Goal: Task Accomplishment & Management: Use online tool/utility

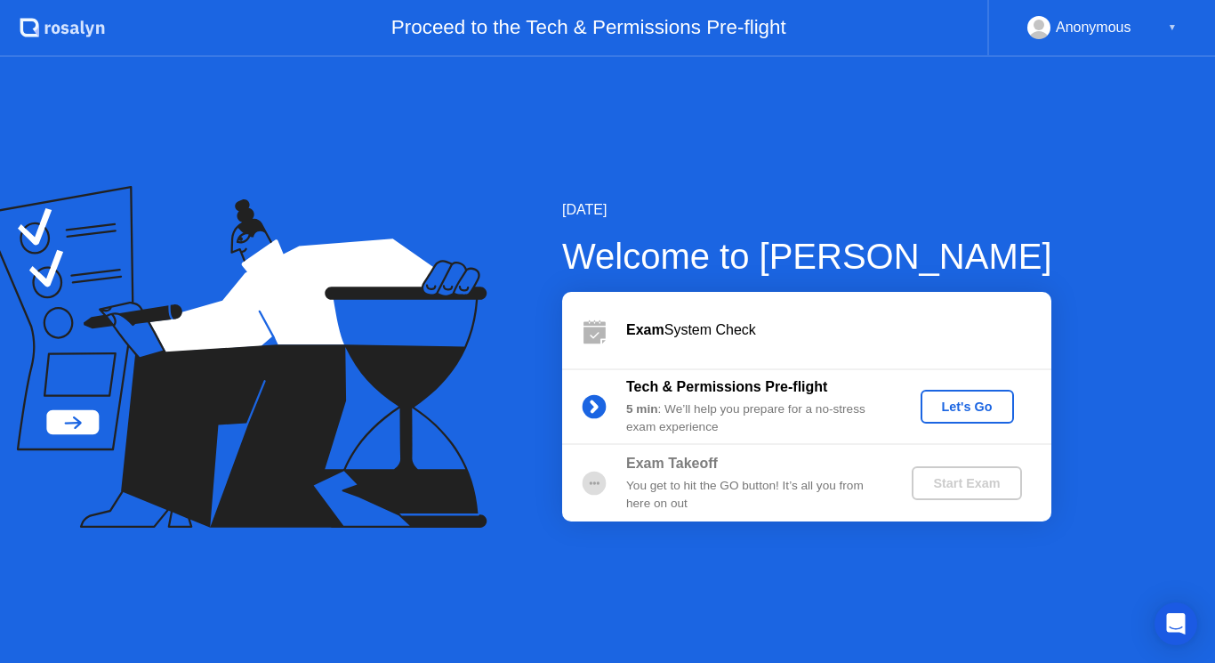
click at [977, 400] on div "Let's Go" at bounding box center [967, 407] width 79 height 14
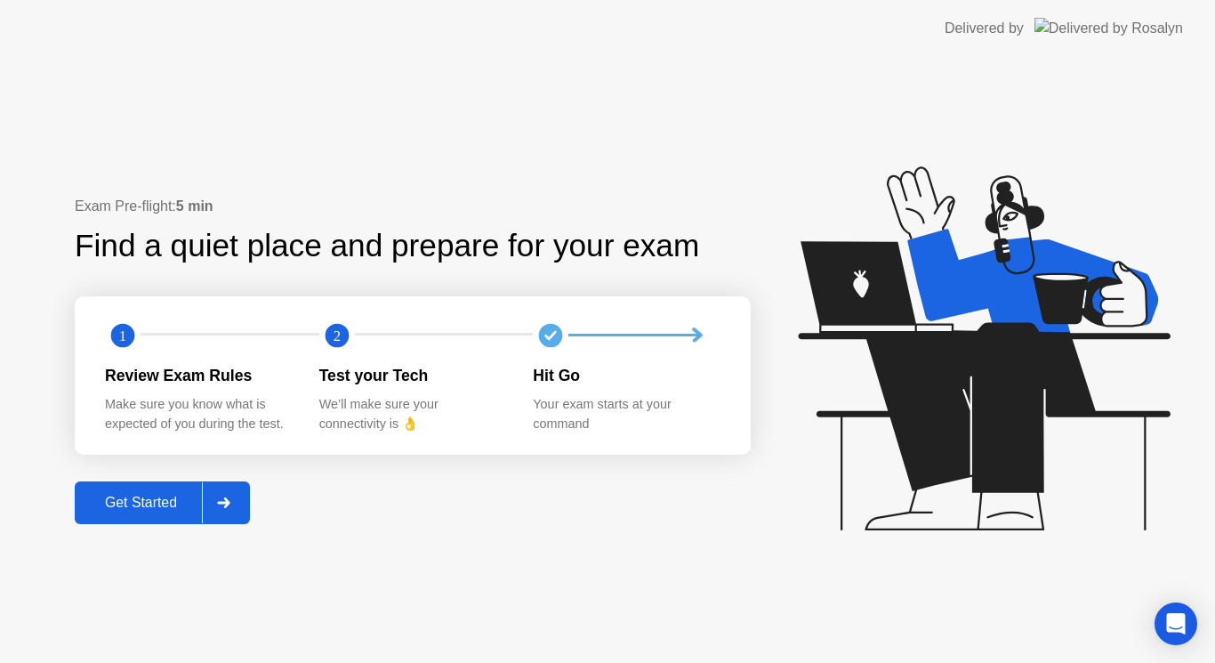
click at [149, 503] on div "Get Started" at bounding box center [141, 503] width 122 height 16
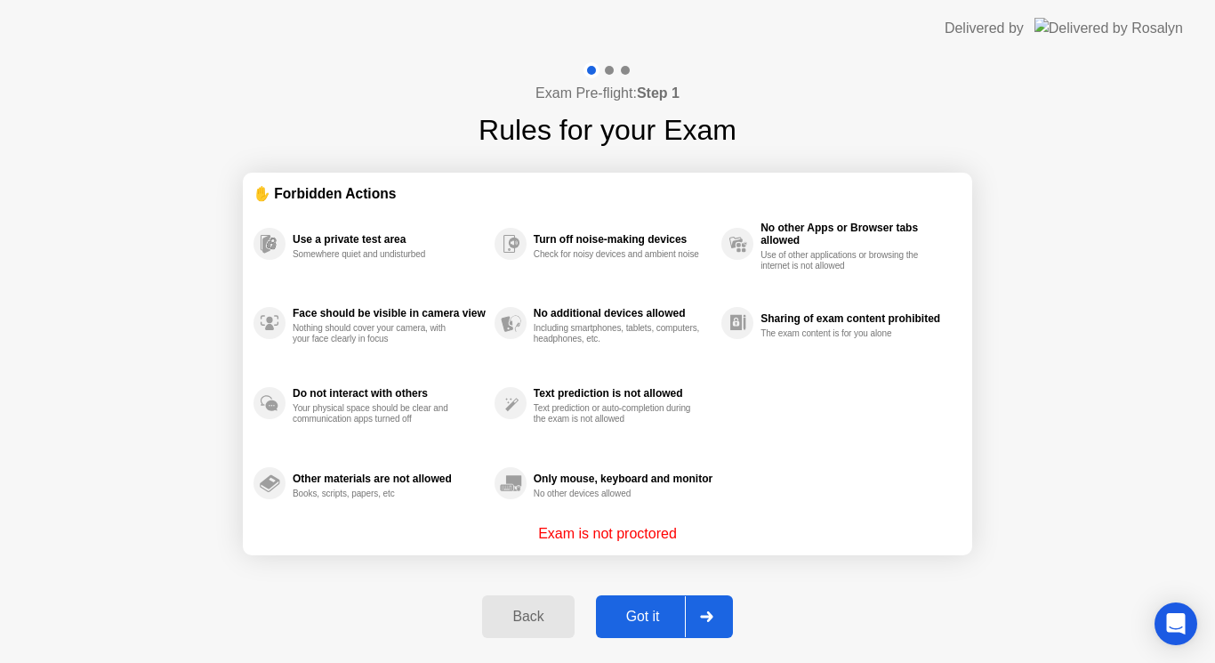
click at [663, 617] on div "Got it" at bounding box center [644, 617] width 84 height 16
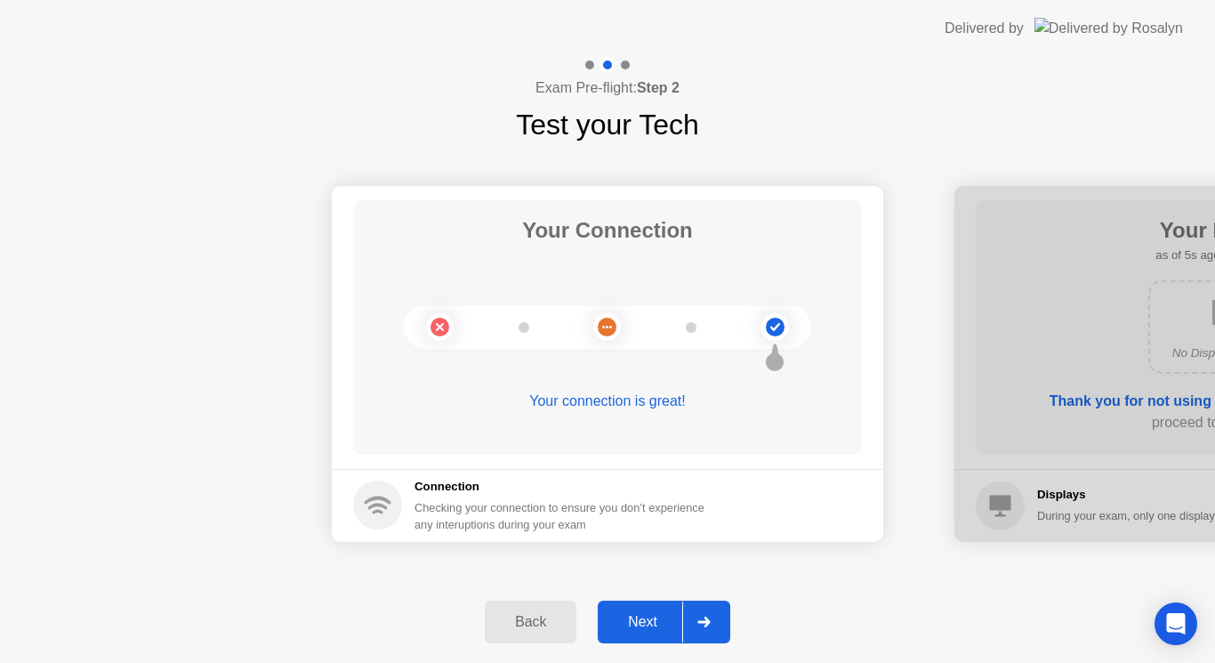
click at [627, 637] on button "Next" at bounding box center [664, 622] width 133 height 43
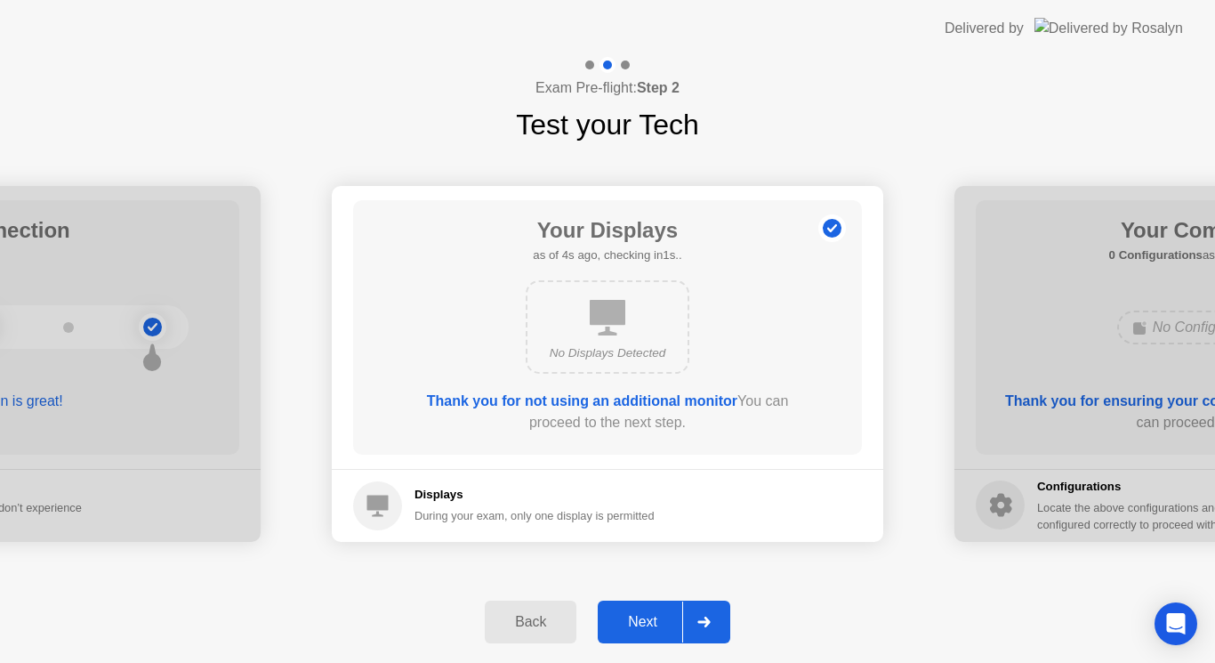
click at [642, 618] on div "Next" at bounding box center [642, 622] width 79 height 16
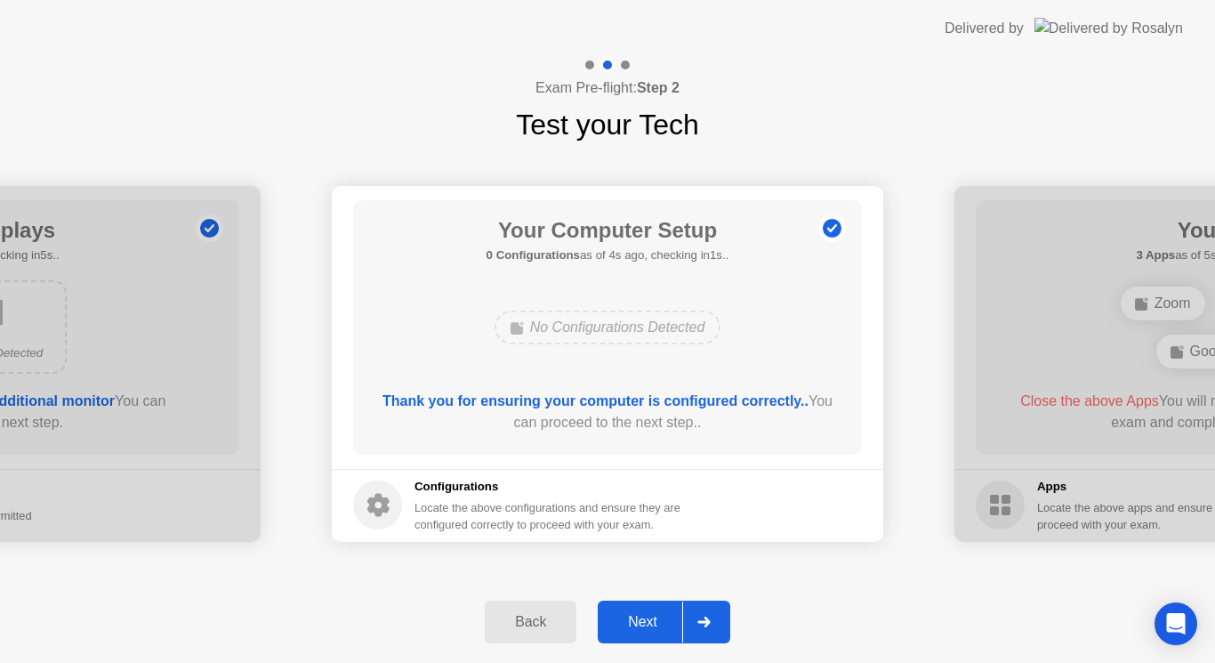
click at [639, 624] on div "Next" at bounding box center [642, 622] width 79 height 16
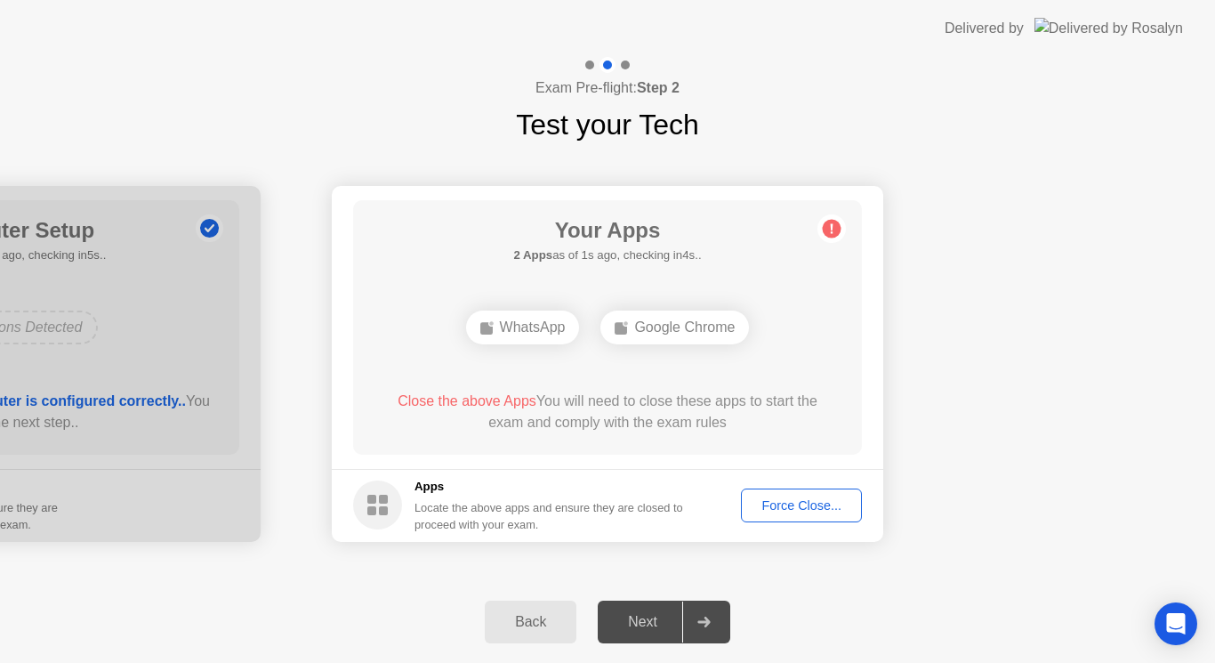
click at [801, 513] on div "Force Close..." at bounding box center [801, 505] width 109 height 14
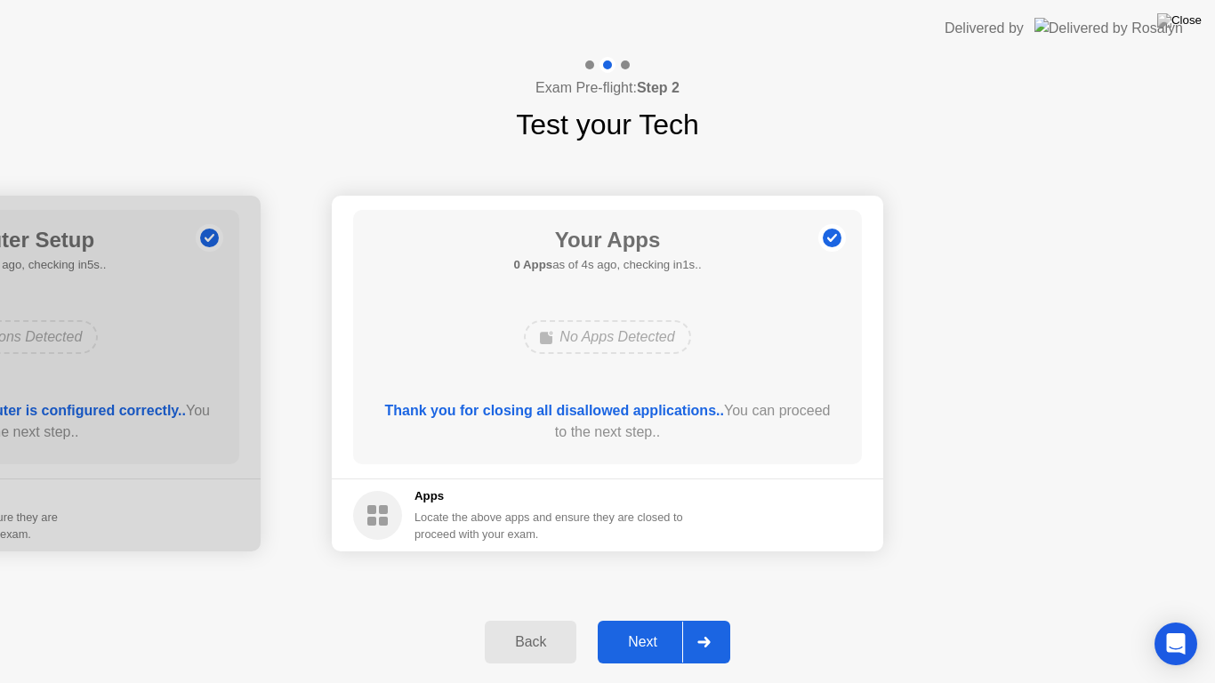
click at [652, 640] on div "Next" at bounding box center [642, 642] width 79 height 16
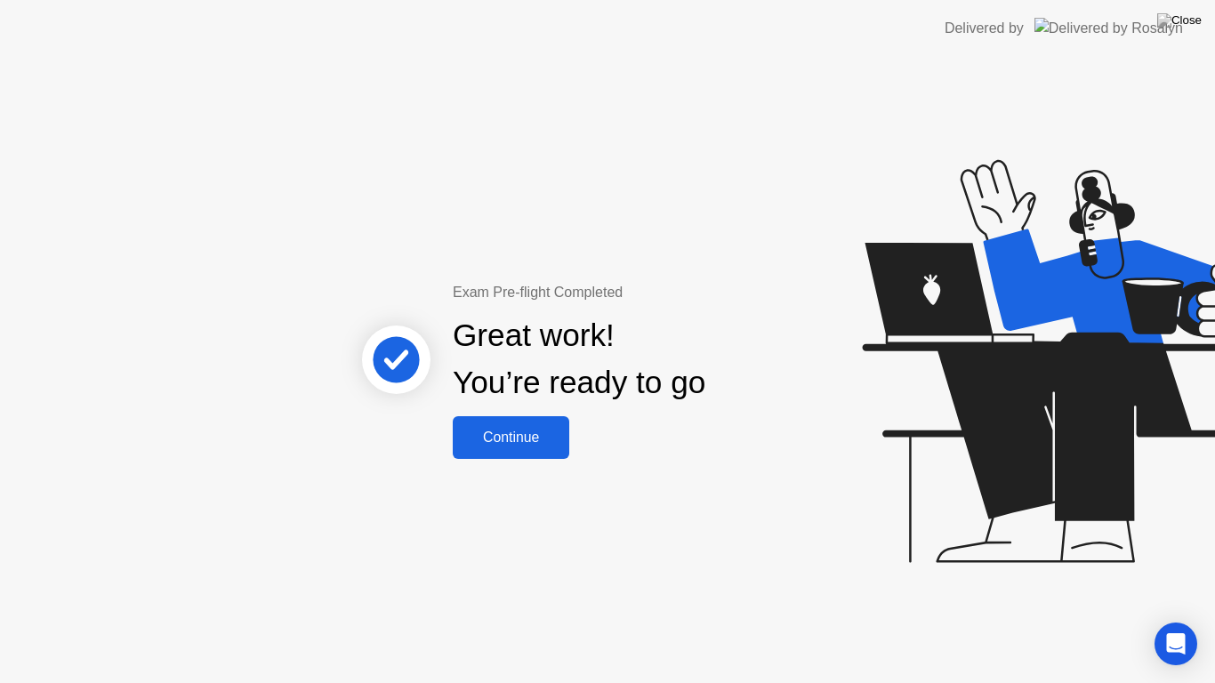
click at [536, 457] on button "Continue" at bounding box center [511, 437] width 117 height 43
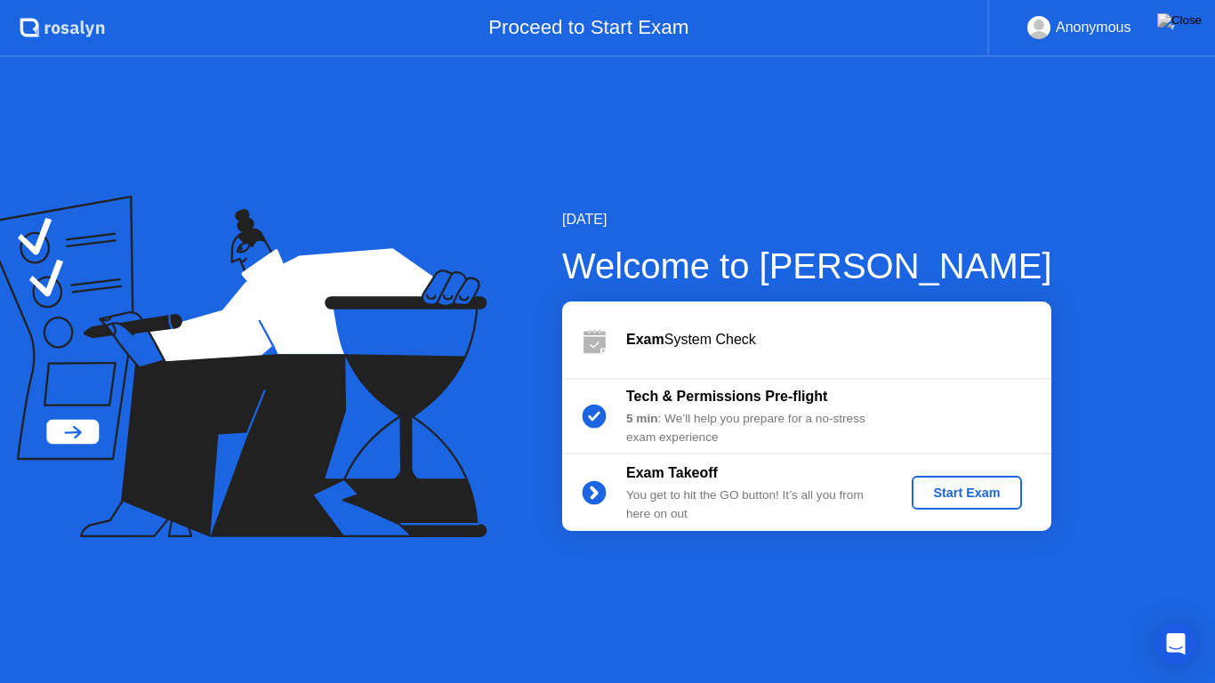
click at [927, 489] on div "Start Exam" at bounding box center [966, 493] width 95 height 14
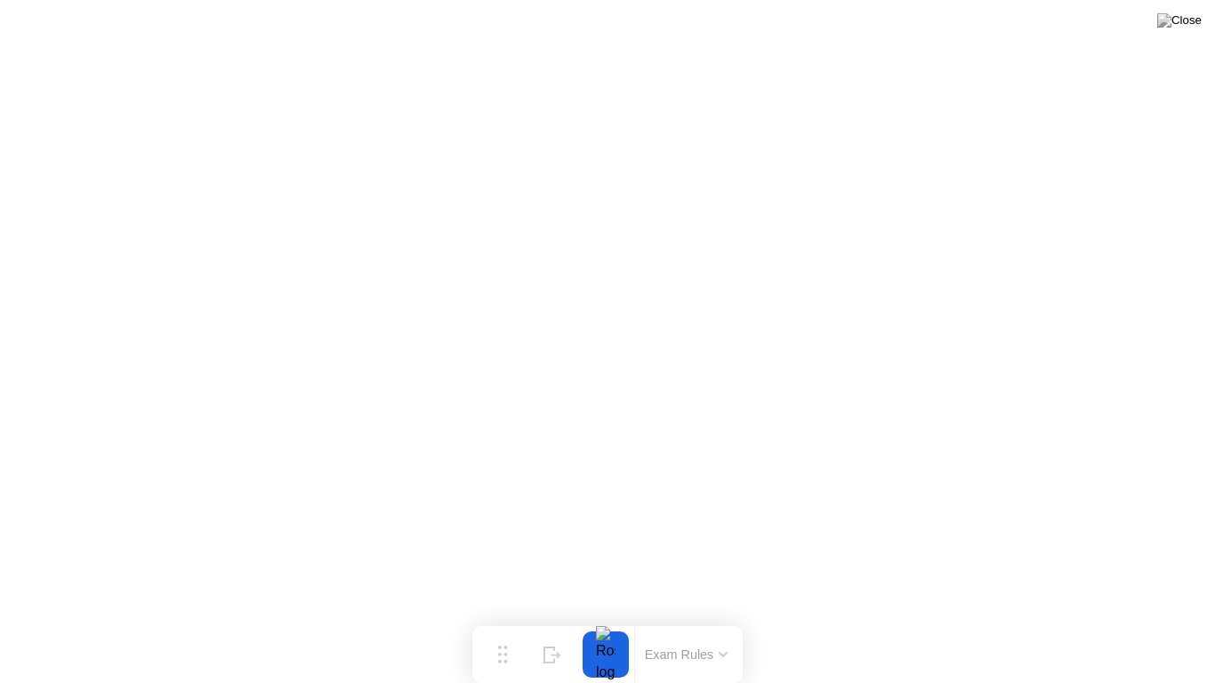
click at [714, 660] on button "Exam Rules" at bounding box center [687, 655] width 94 height 16
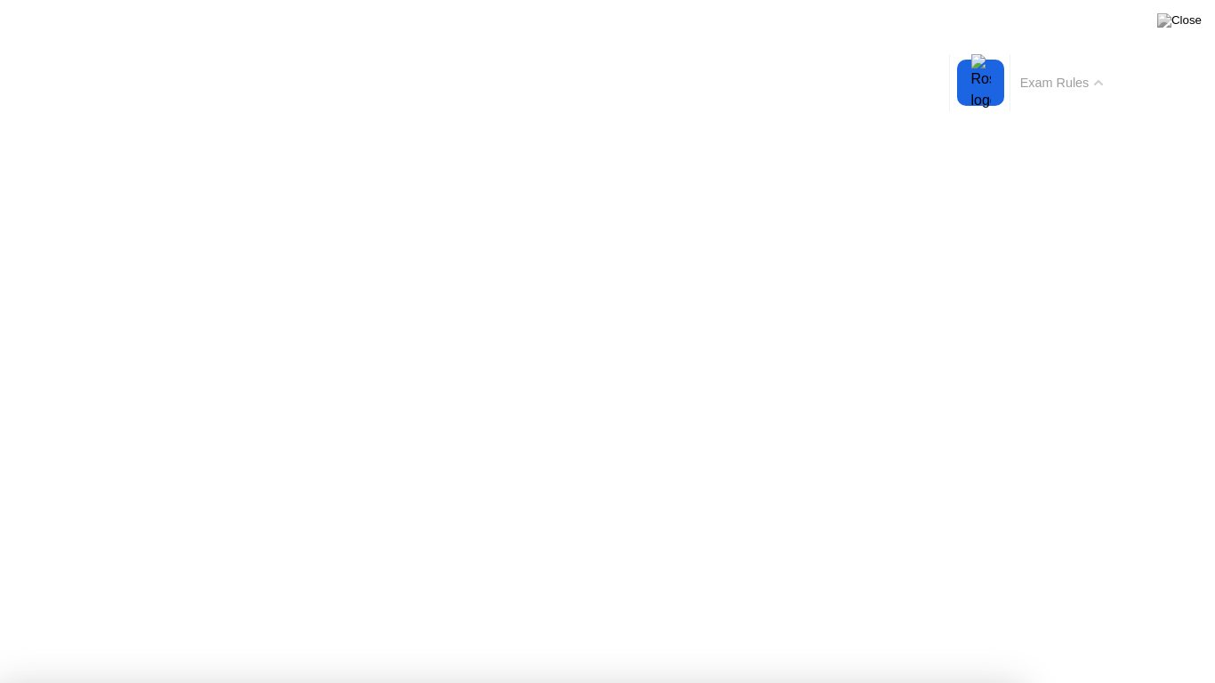
click at [1088, 78] on button "Exam Rules" at bounding box center [1062, 83] width 94 height 16
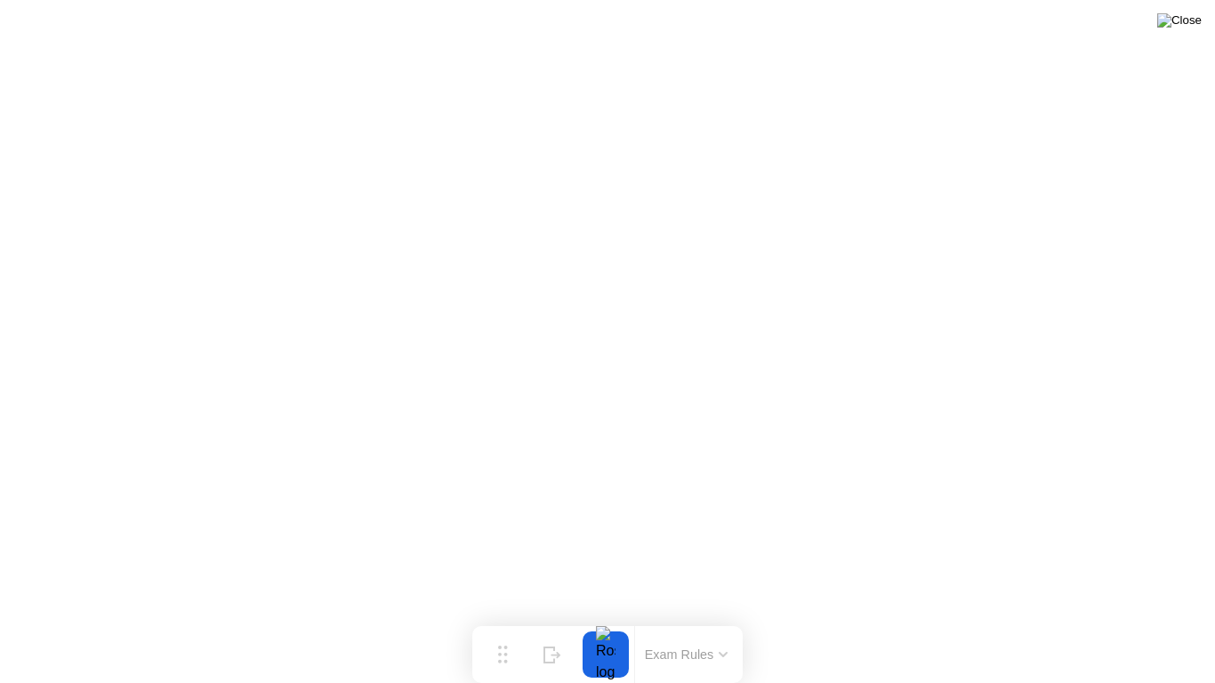
click at [1185, 28] on img at bounding box center [1180, 20] width 44 height 14
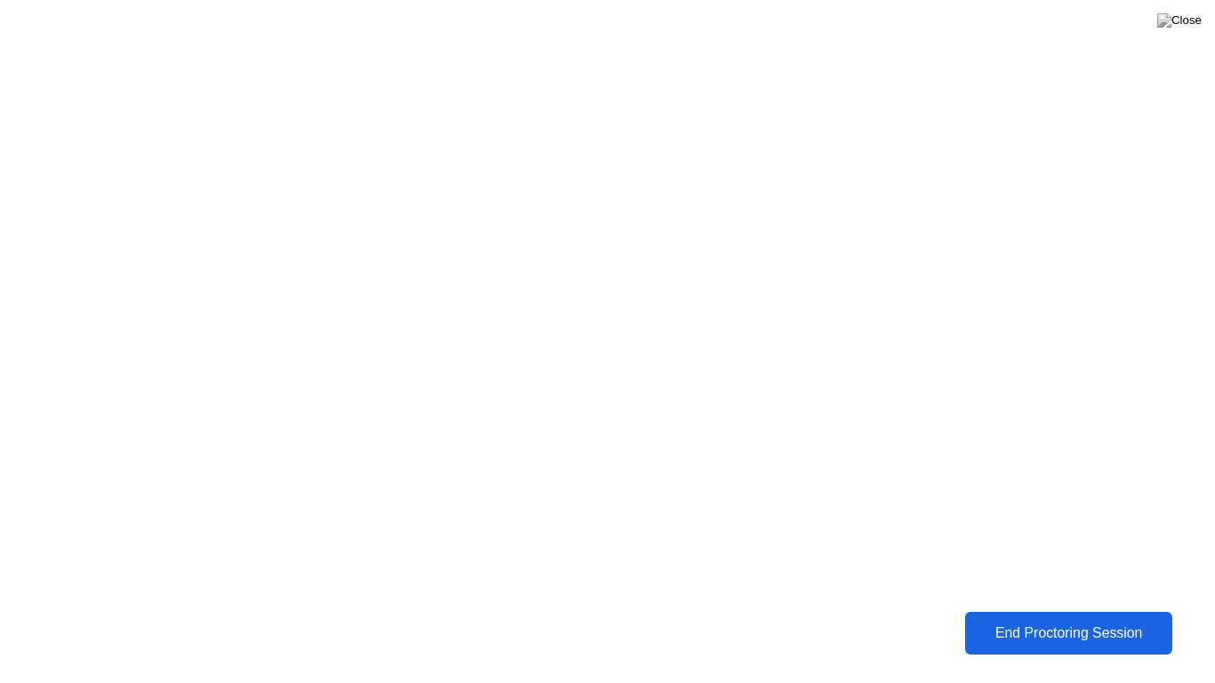
click at [1062, 636] on div "End Proctoring Session" at bounding box center [1069, 634] width 198 height 16
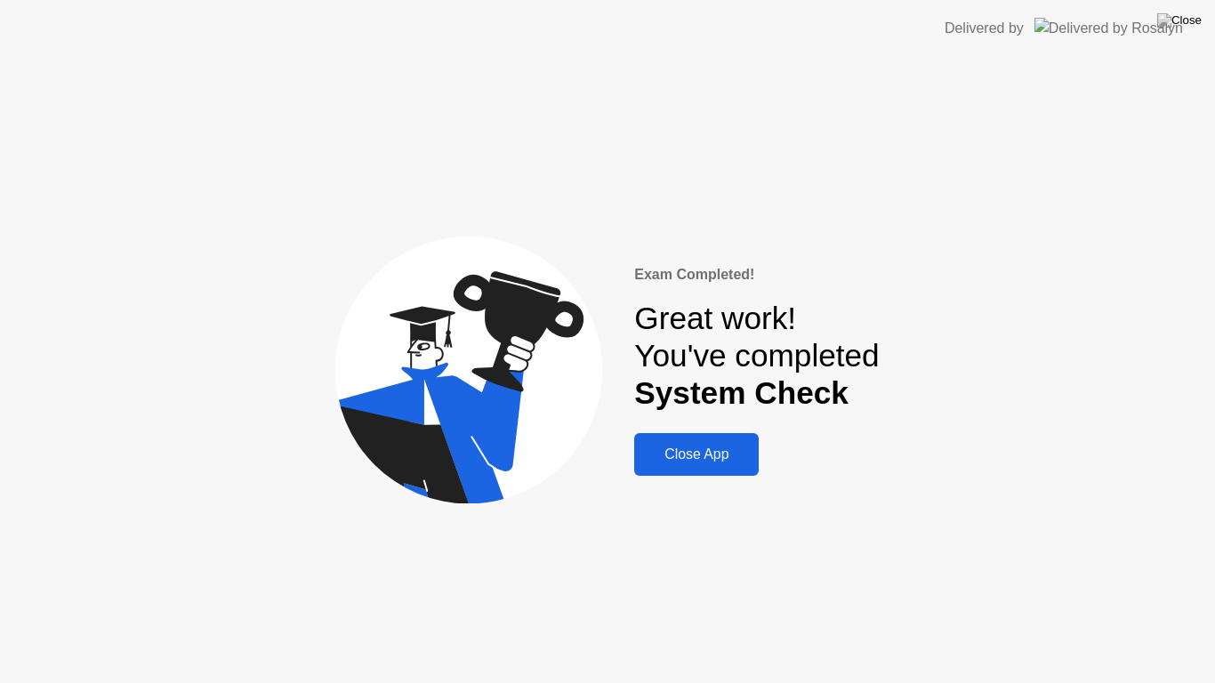
click at [678, 468] on button "Close App" at bounding box center [696, 454] width 125 height 43
